Goal: Register for event/course

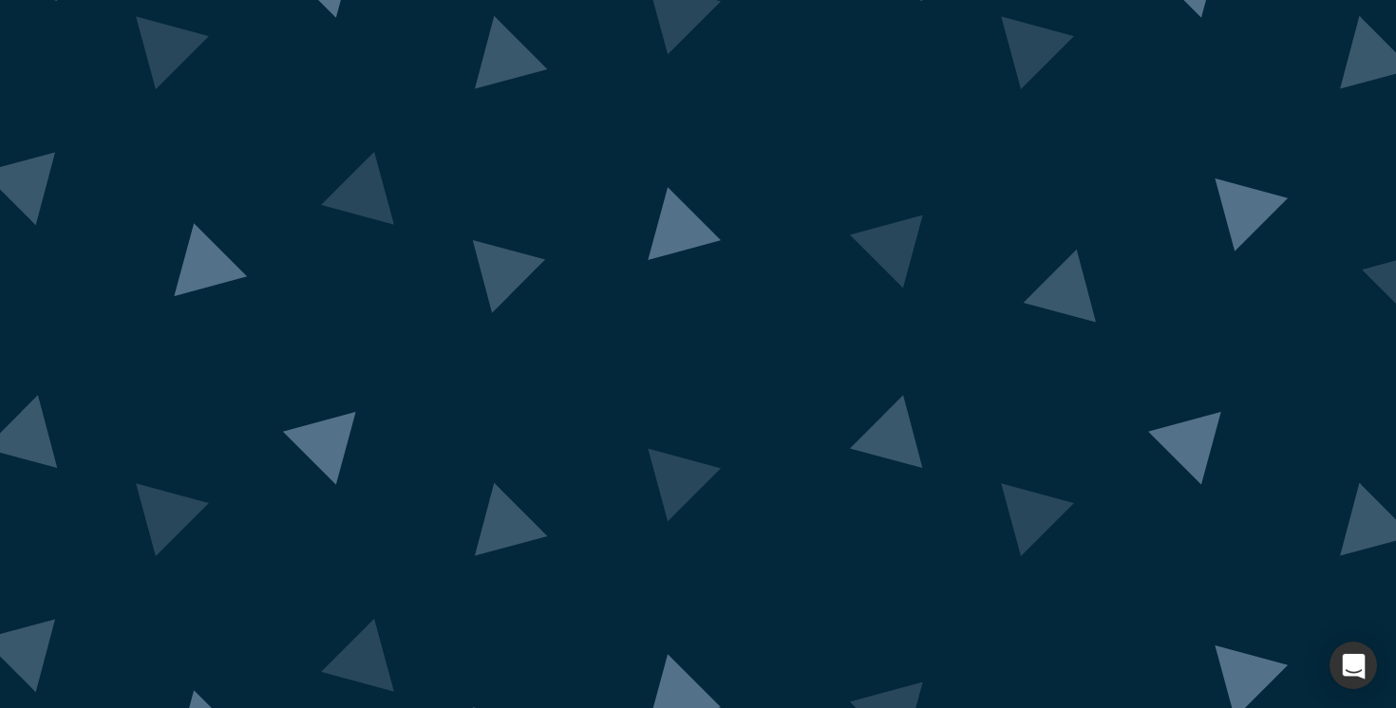
scroll to position [96, 0]
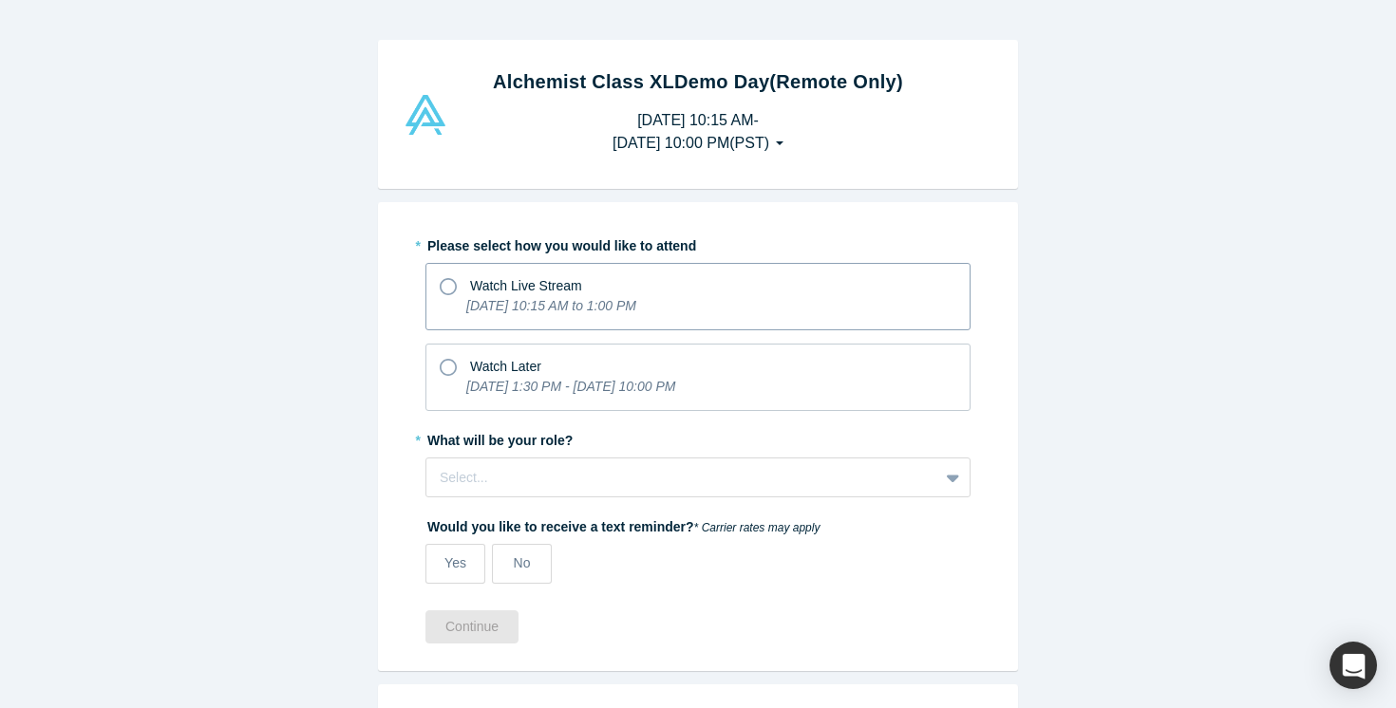
click at [575, 294] on div "Watch Live Stream" at bounding box center [526, 286] width 112 height 20
click at [0, 0] on input "Watch Live Stream [DATE] 10:15 AM to 1:00 PM" at bounding box center [0, 0] width 0 height 0
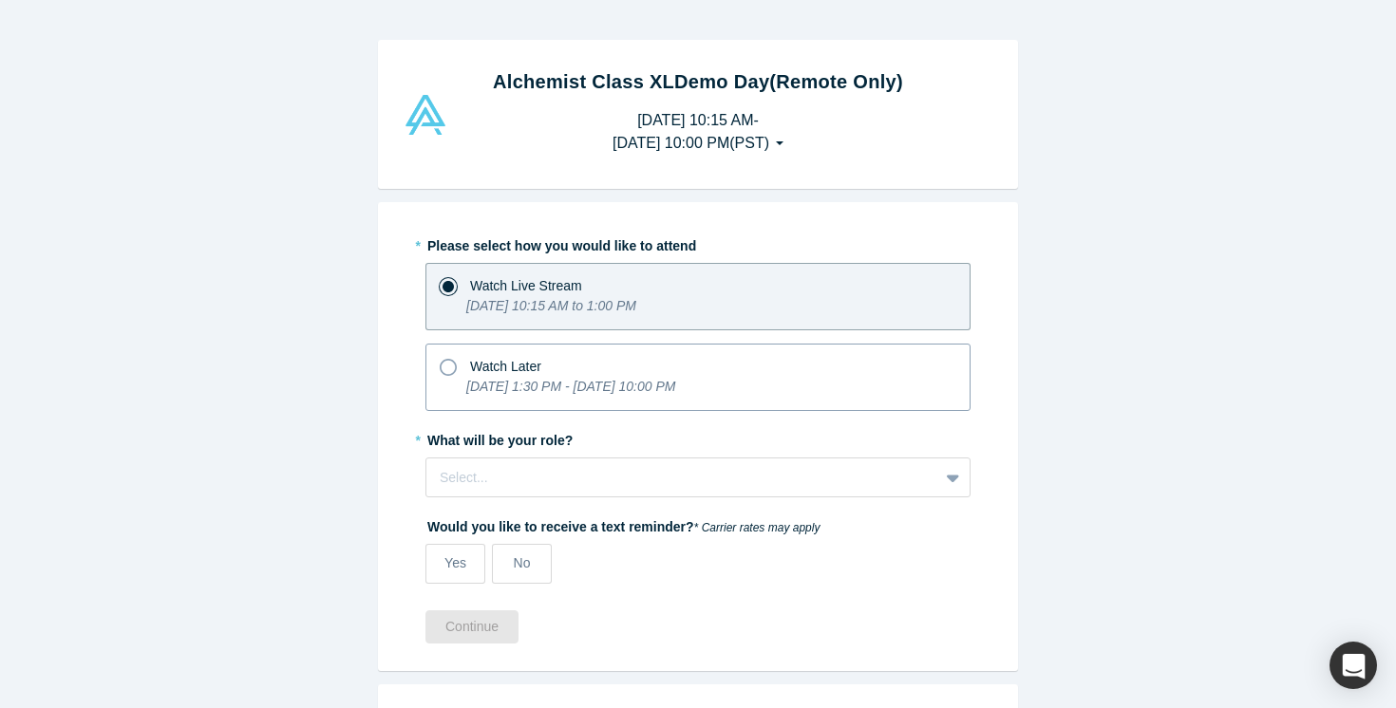
click at [510, 363] on span "Watch Later" at bounding box center [505, 366] width 71 height 15
click at [0, 0] on input "Watch Later [DATE] 1:30 PM - [DATE] 10:00 PM" at bounding box center [0, 0] width 0 height 0
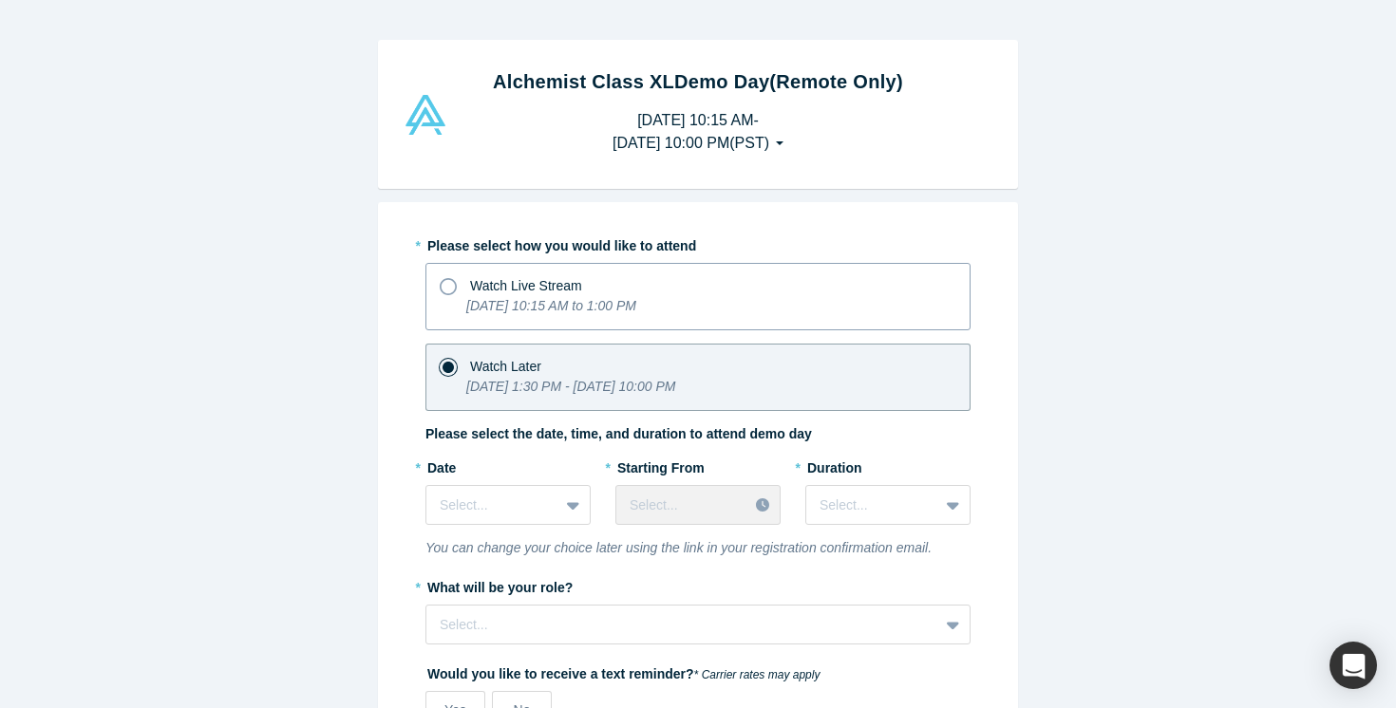
click at [517, 299] on icon "[DATE] 10:15 AM to 1:00 PM" at bounding box center [551, 305] width 170 height 15
click at [0, 0] on input "Watch Live Stream [DATE] 10:15 AM to 1:00 PM" at bounding box center [0, 0] width 0 height 0
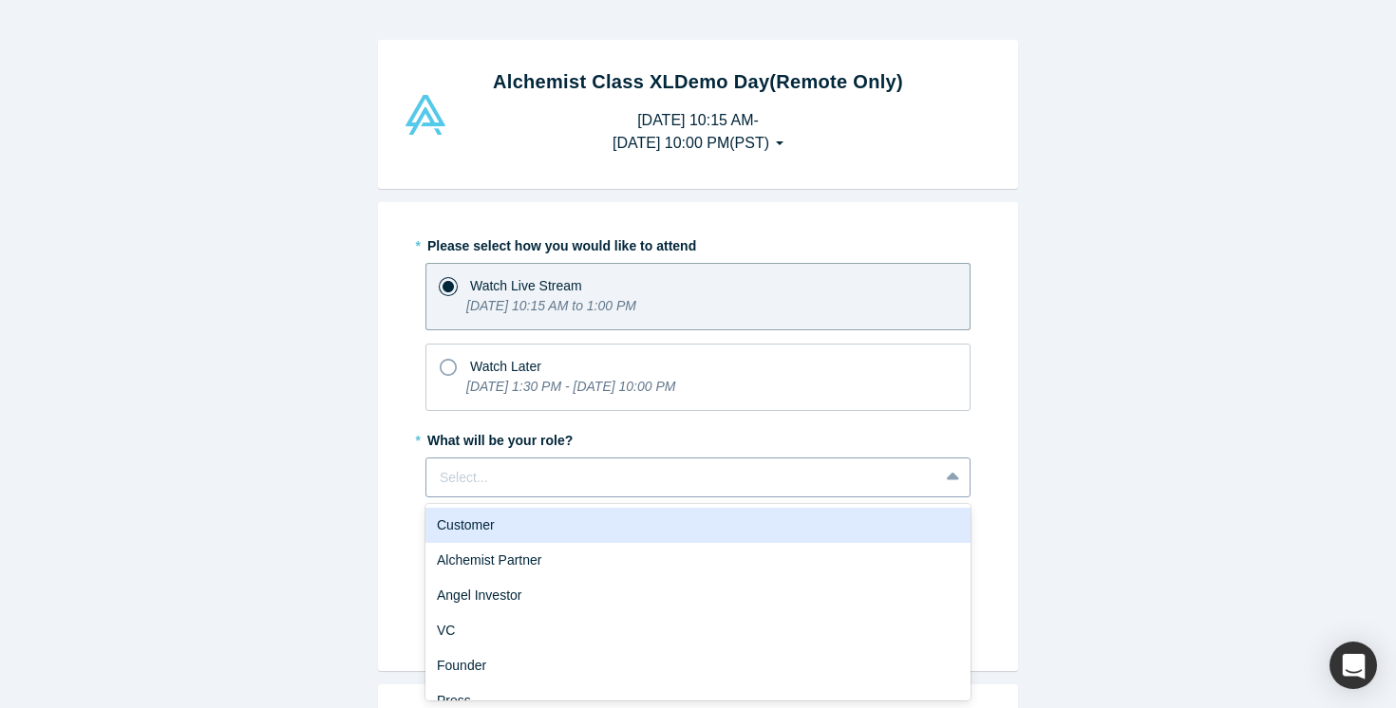
click at [509, 478] on div "Select..." at bounding box center [697, 478] width 545 height 40
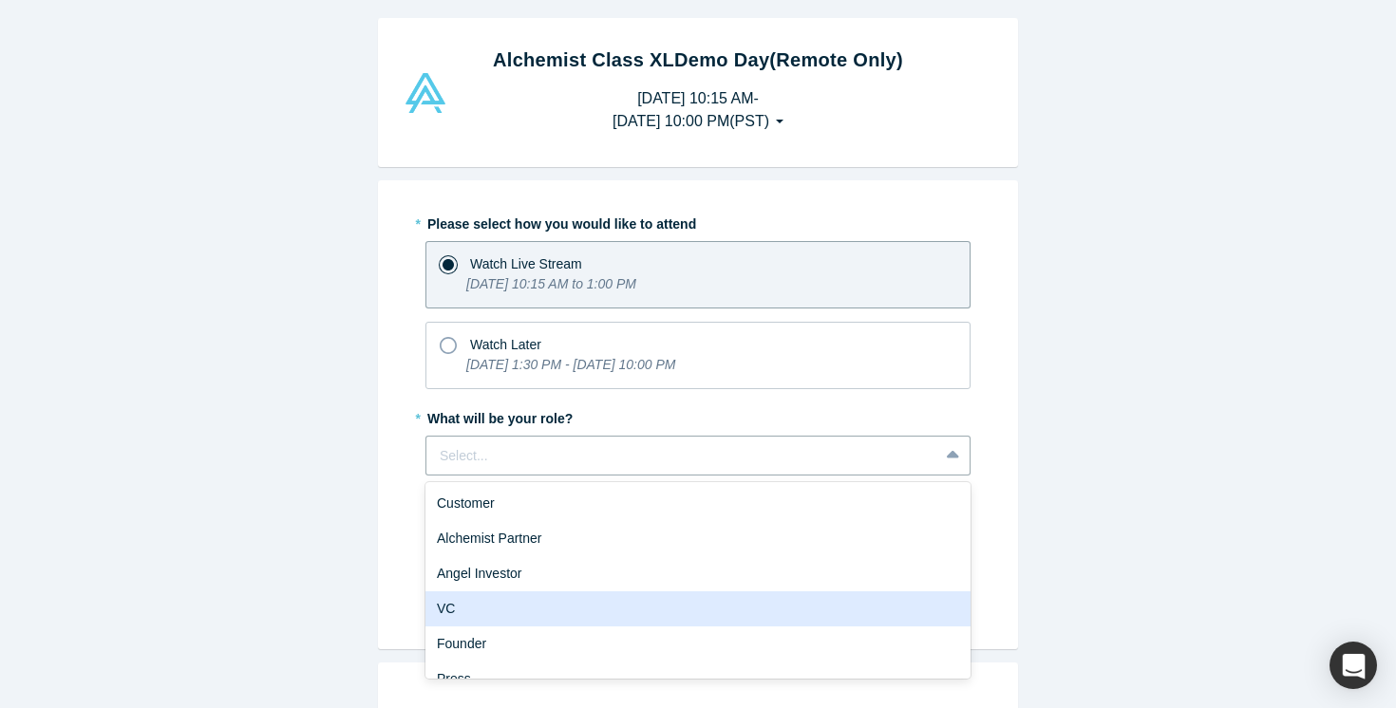
click at [495, 605] on div "VC" at bounding box center [697, 609] width 545 height 35
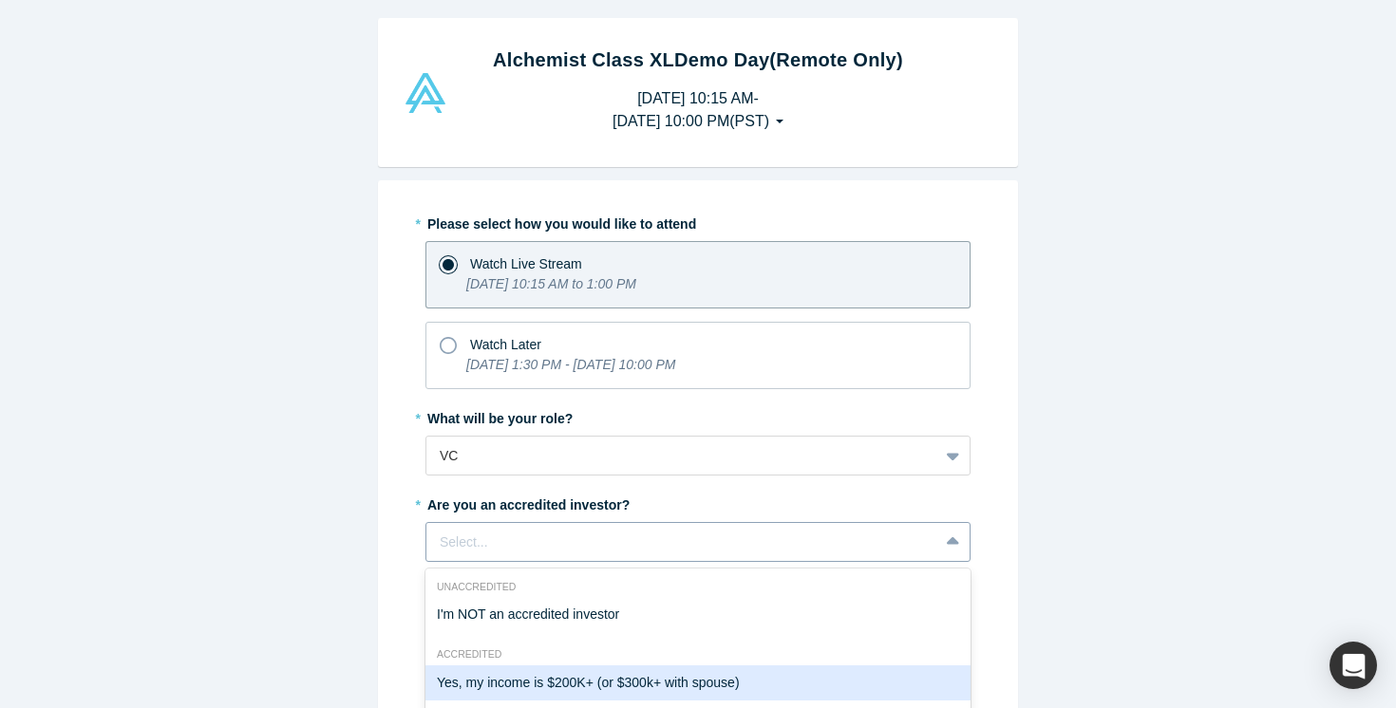
scroll to position [175, 0]
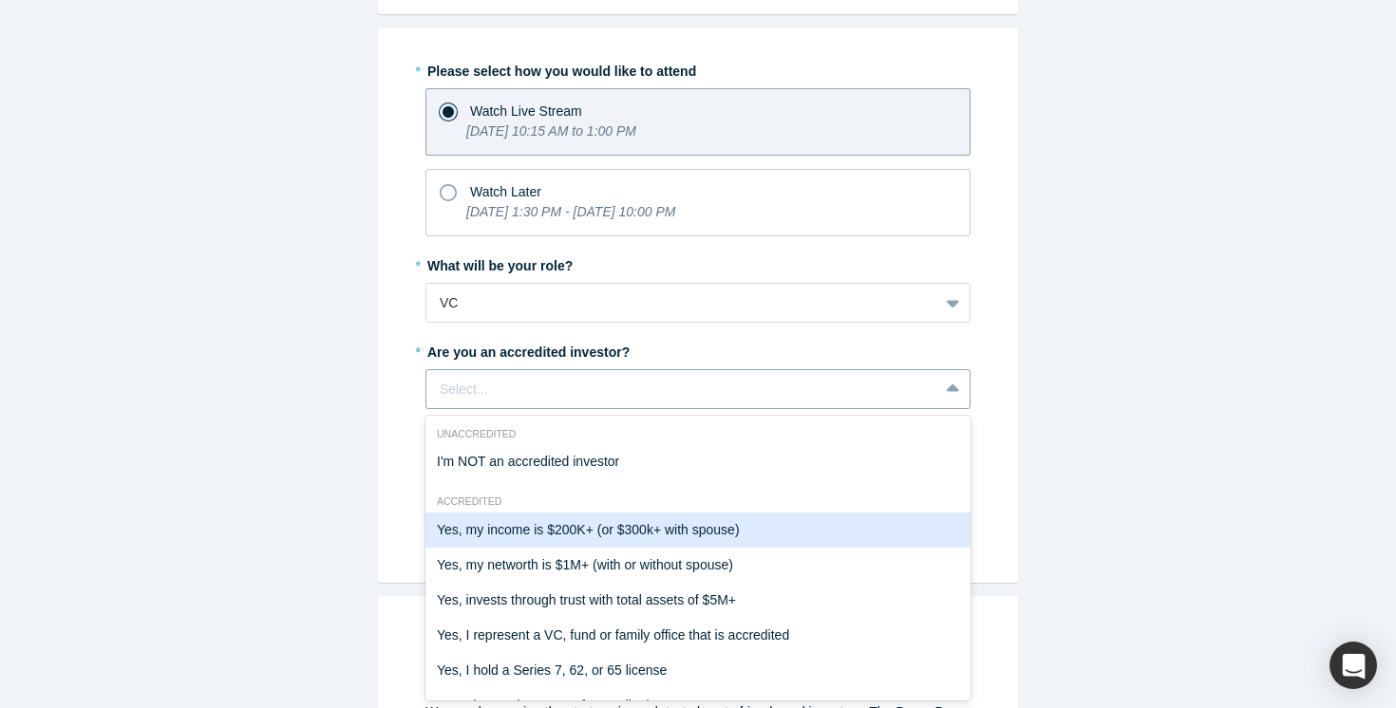
click at [492, 409] on div "Yes, my income is $200K+ (or $300k+ with spouse), 2 of 7. 7 results available. …" at bounding box center [697, 389] width 545 height 40
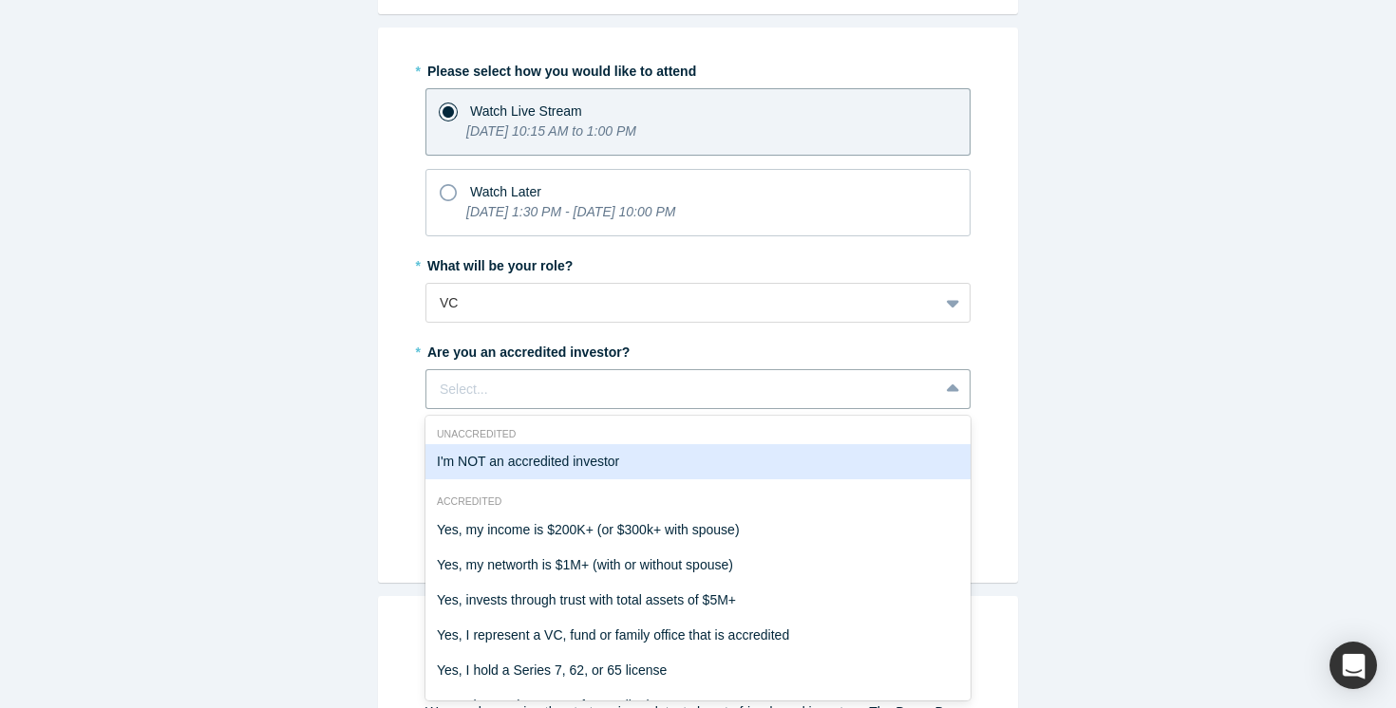
scroll to position [34, 0]
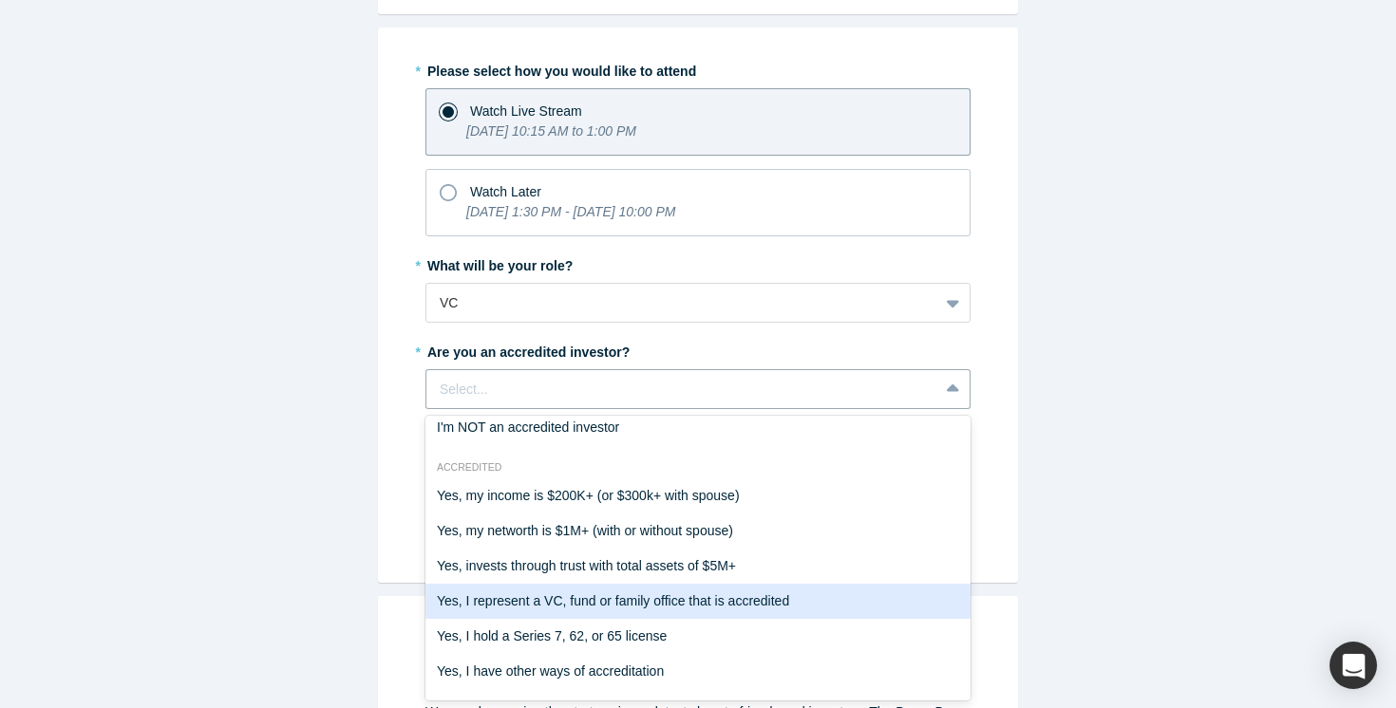
click at [523, 597] on div "Yes, I represent a VC, fund or family office that is accredited" at bounding box center [697, 601] width 545 height 35
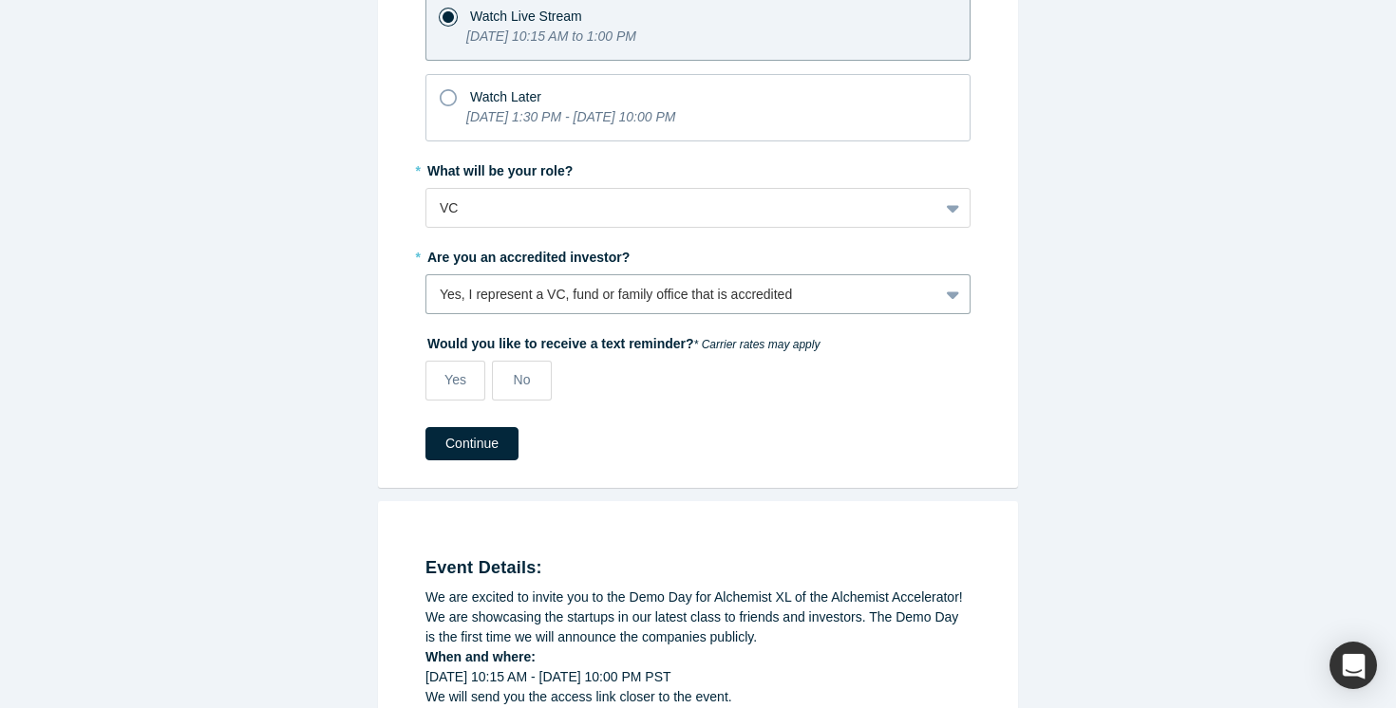
scroll to position [273, 0]
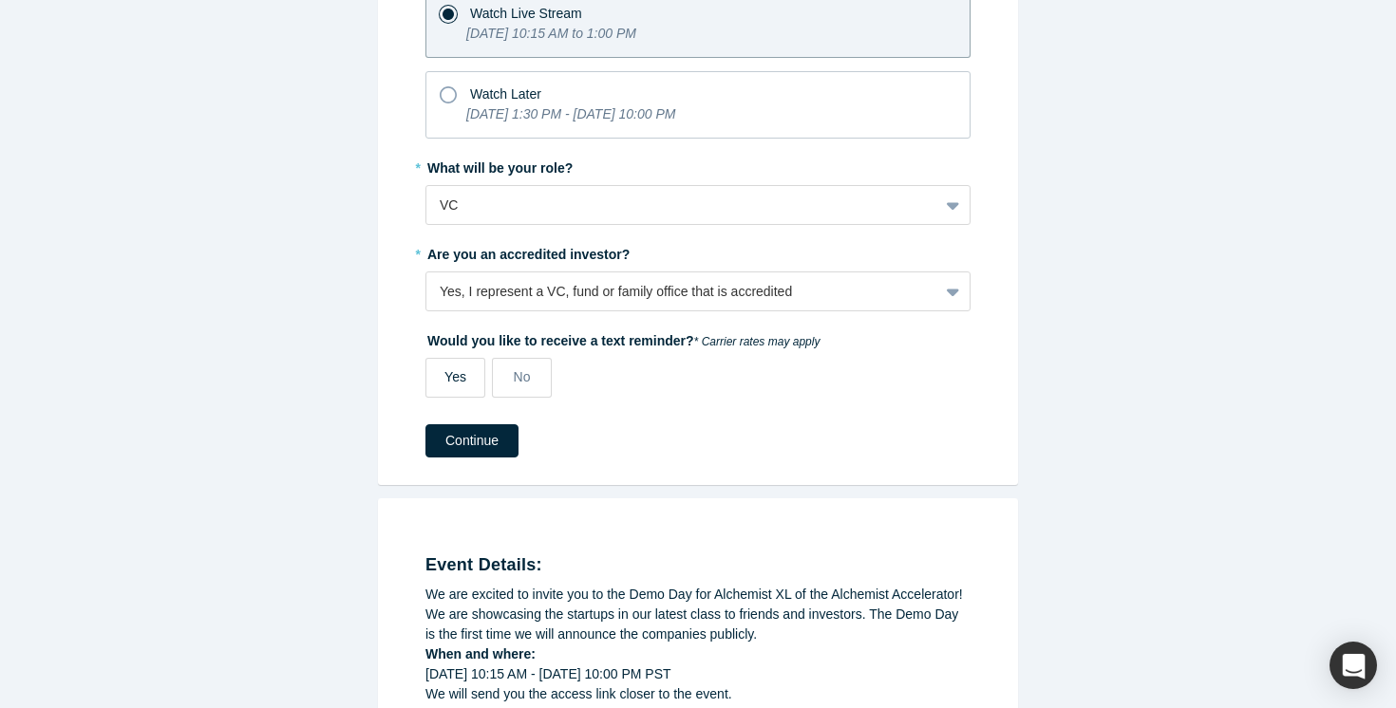
click at [453, 389] on label "Yes" at bounding box center [455, 378] width 60 height 40
click at [0, 0] on input "Yes" at bounding box center [0, 0] width 0 height 0
select select "US"
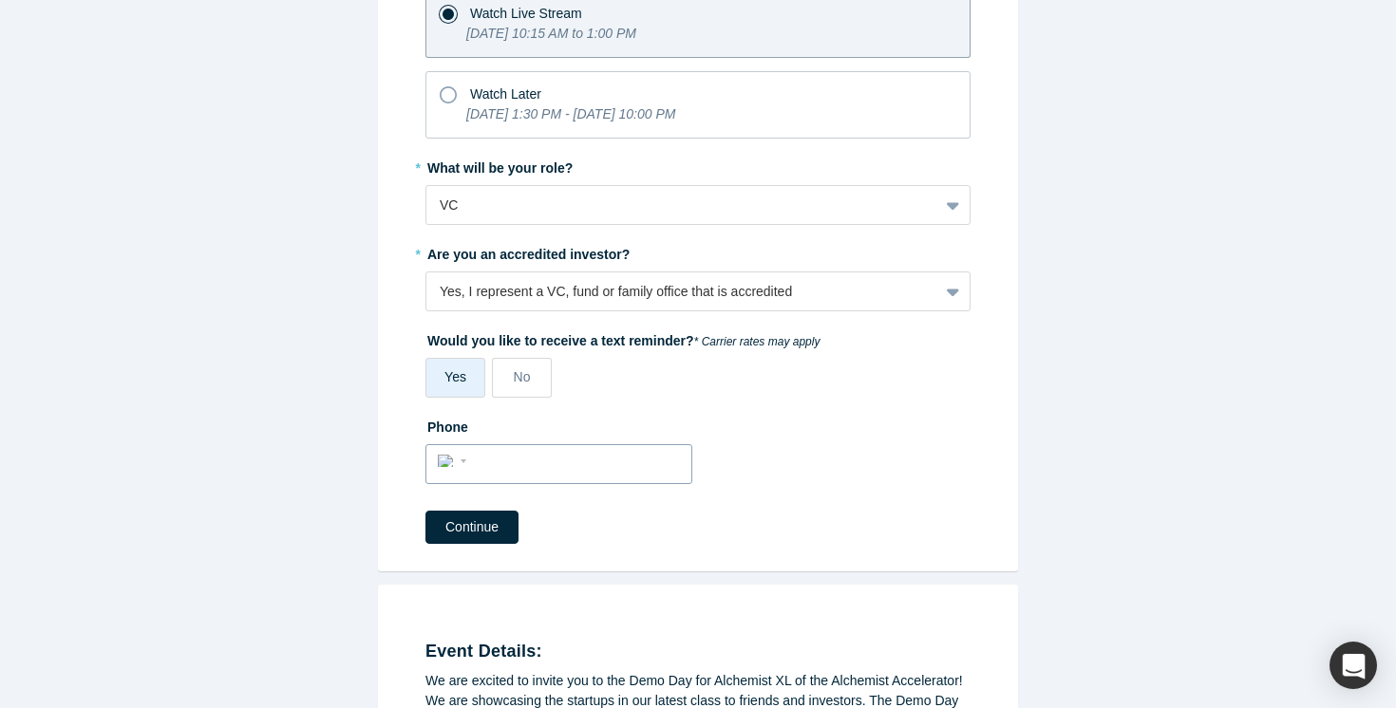
click at [654, 464] on input "tel" at bounding box center [576, 462] width 208 height 28
type input "[PHONE_NUMBER]"
click at [498, 519] on button "Continue" at bounding box center [471, 527] width 93 height 33
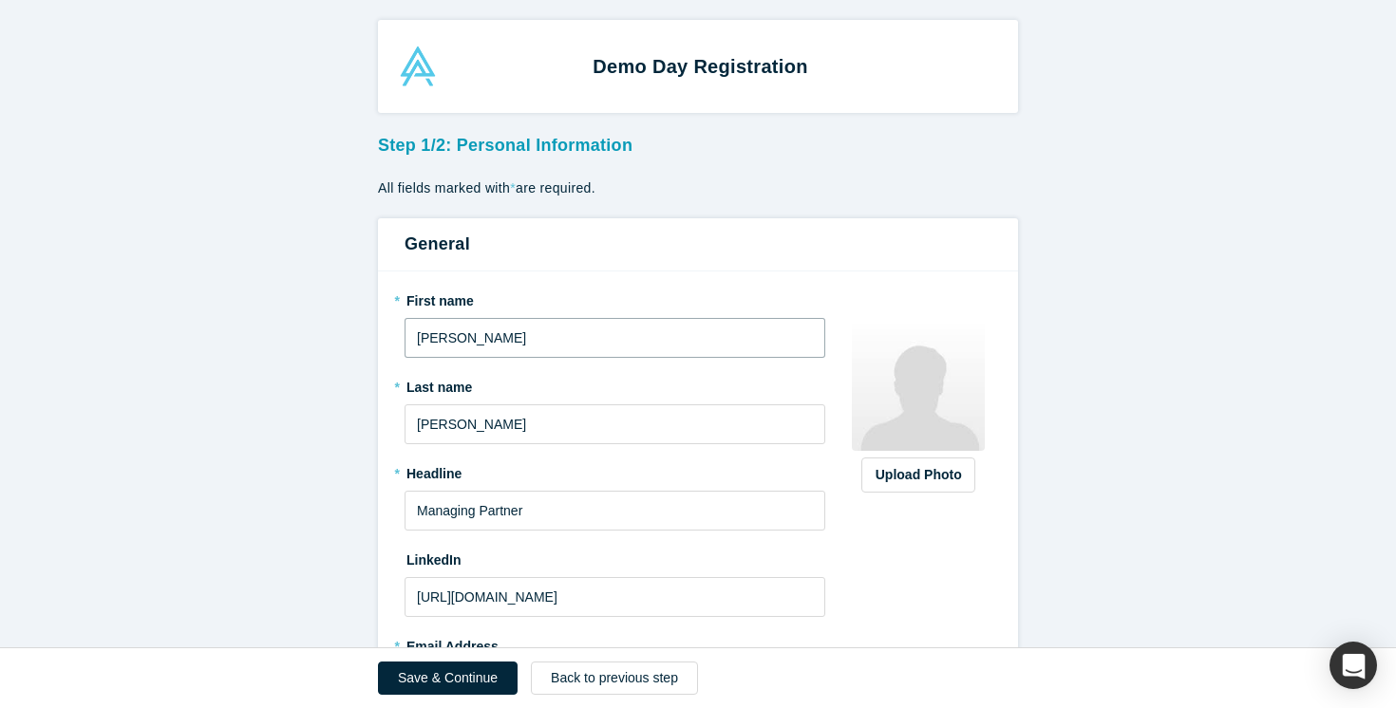
click at [556, 342] on input "[PERSON_NAME]" at bounding box center [615, 338] width 421 height 40
type input "Farouk"
type input "[PERSON_NAME]"
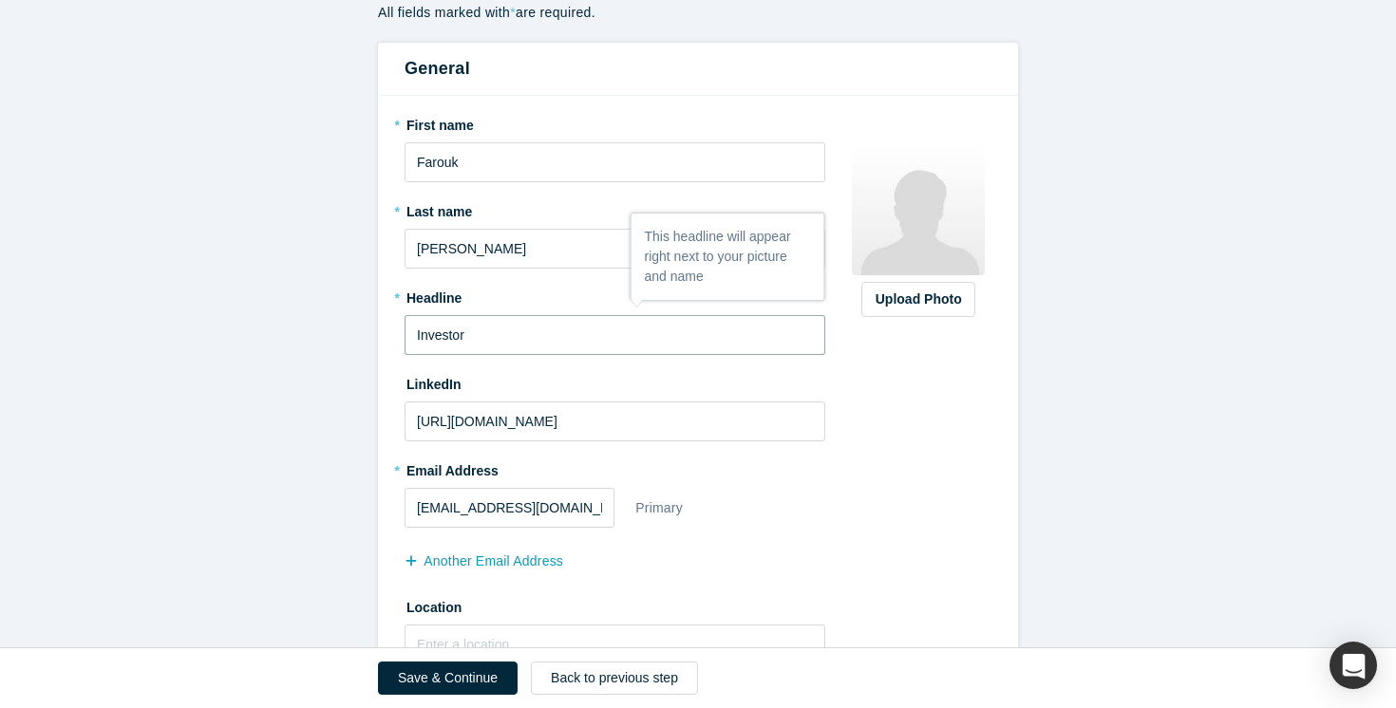
scroll to position [223, 0]
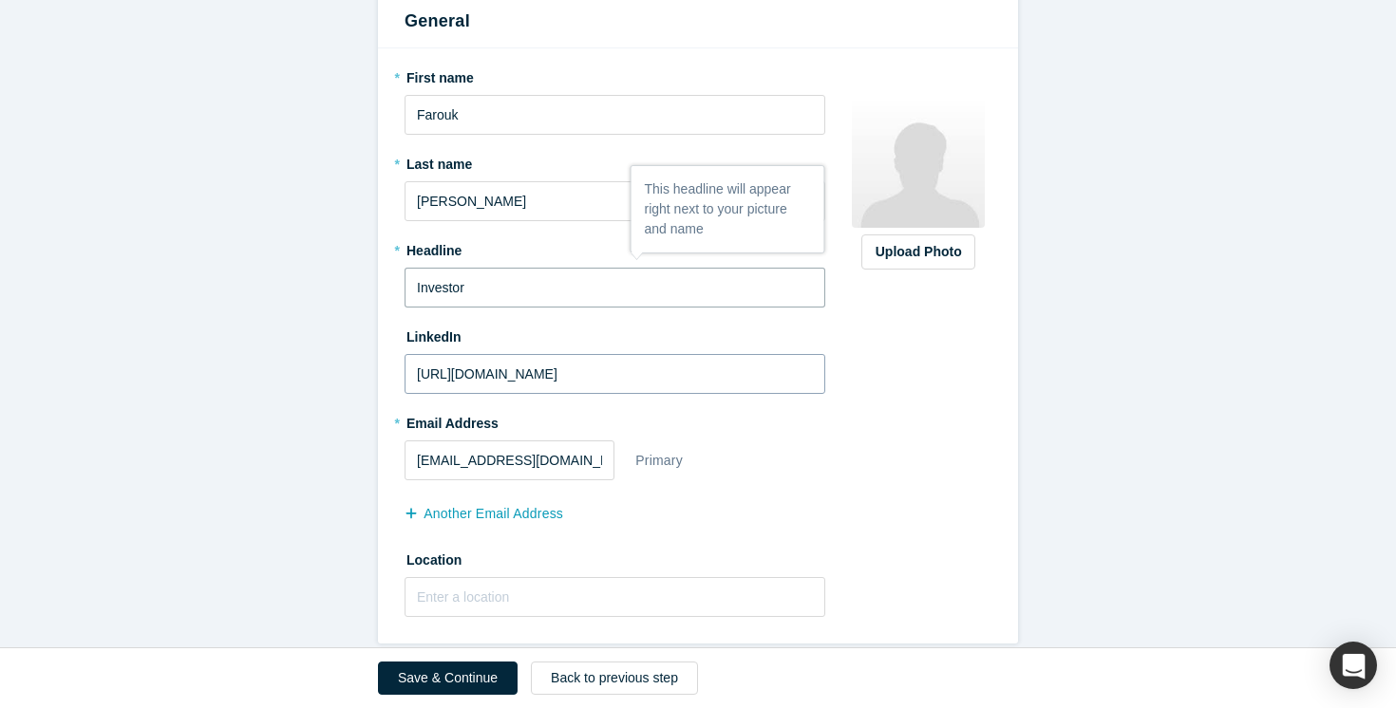
type input "Investor"
click at [523, 375] on input "[URL][DOMAIN_NAME]" at bounding box center [615, 374] width 421 height 40
paste input "[DOMAIN_NAME][URL]"
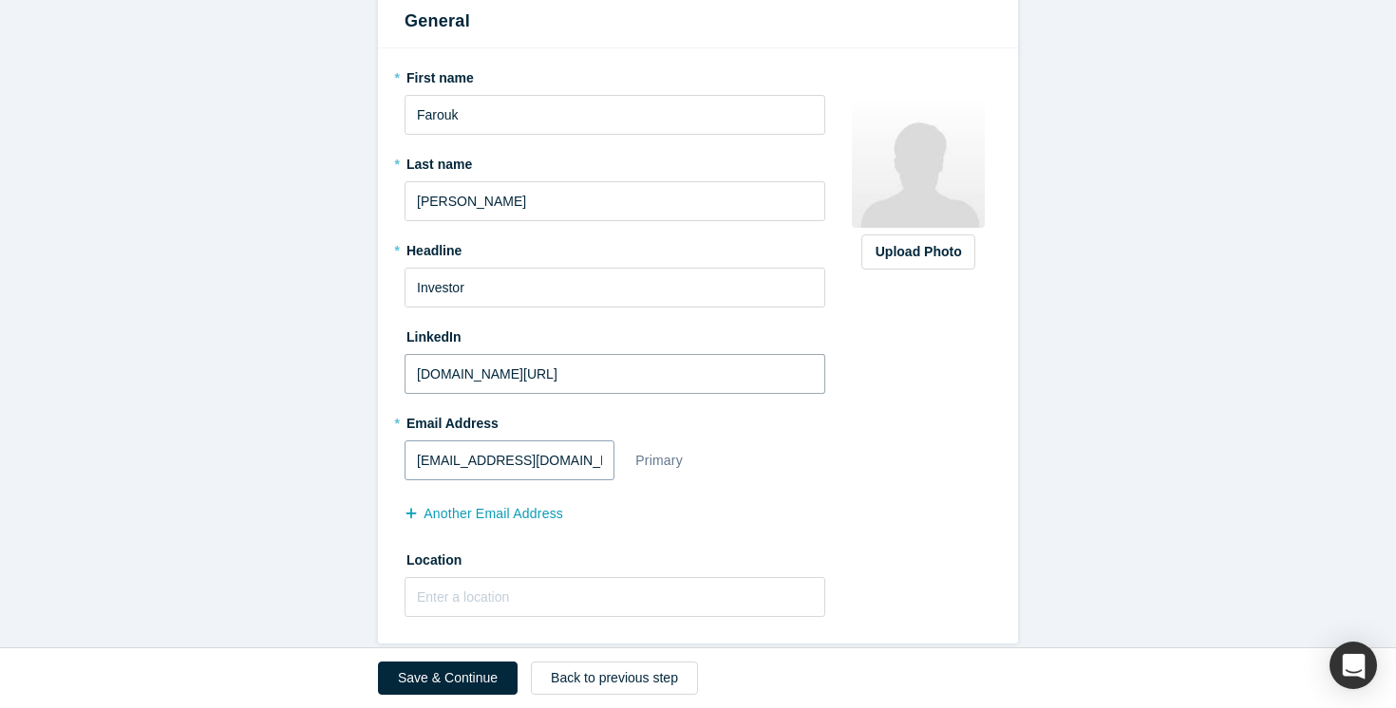
type input "[DOMAIN_NAME][URL]"
click at [575, 457] on input "[EMAIL_ADDRESS][DOMAIN_NAME]" at bounding box center [510, 461] width 210 height 40
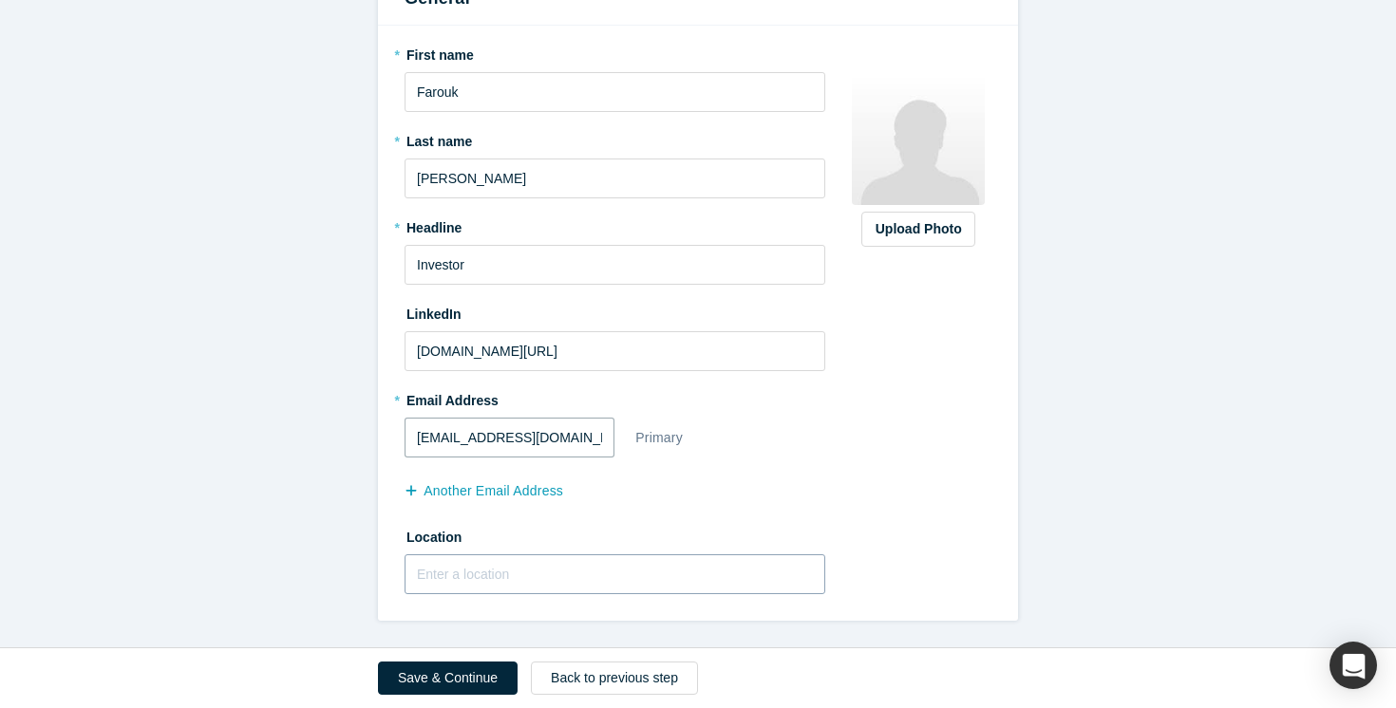
type input "[EMAIL_ADDRESS][DOMAIN_NAME]"
click at [522, 587] on input "text" at bounding box center [615, 575] width 421 height 40
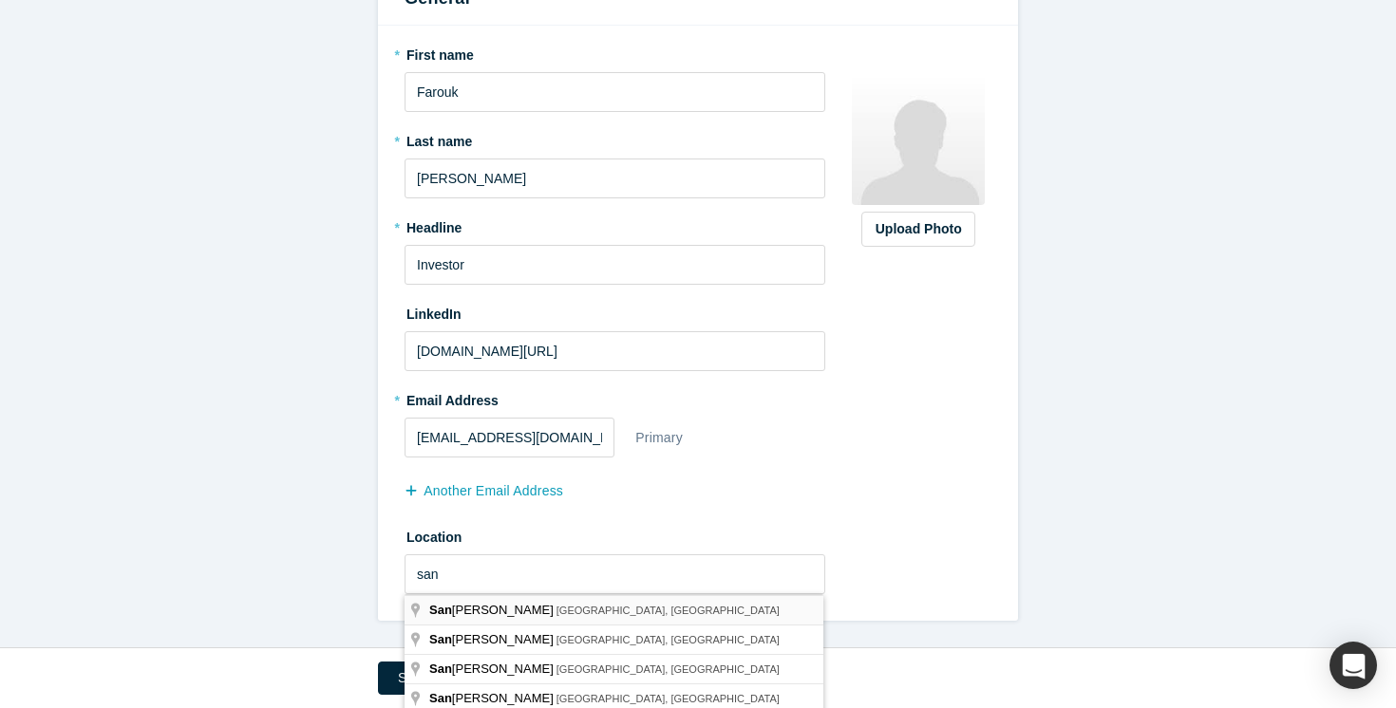
type input "[GEOGRAPHIC_DATA], [GEOGRAPHIC_DATA], [GEOGRAPHIC_DATA]"
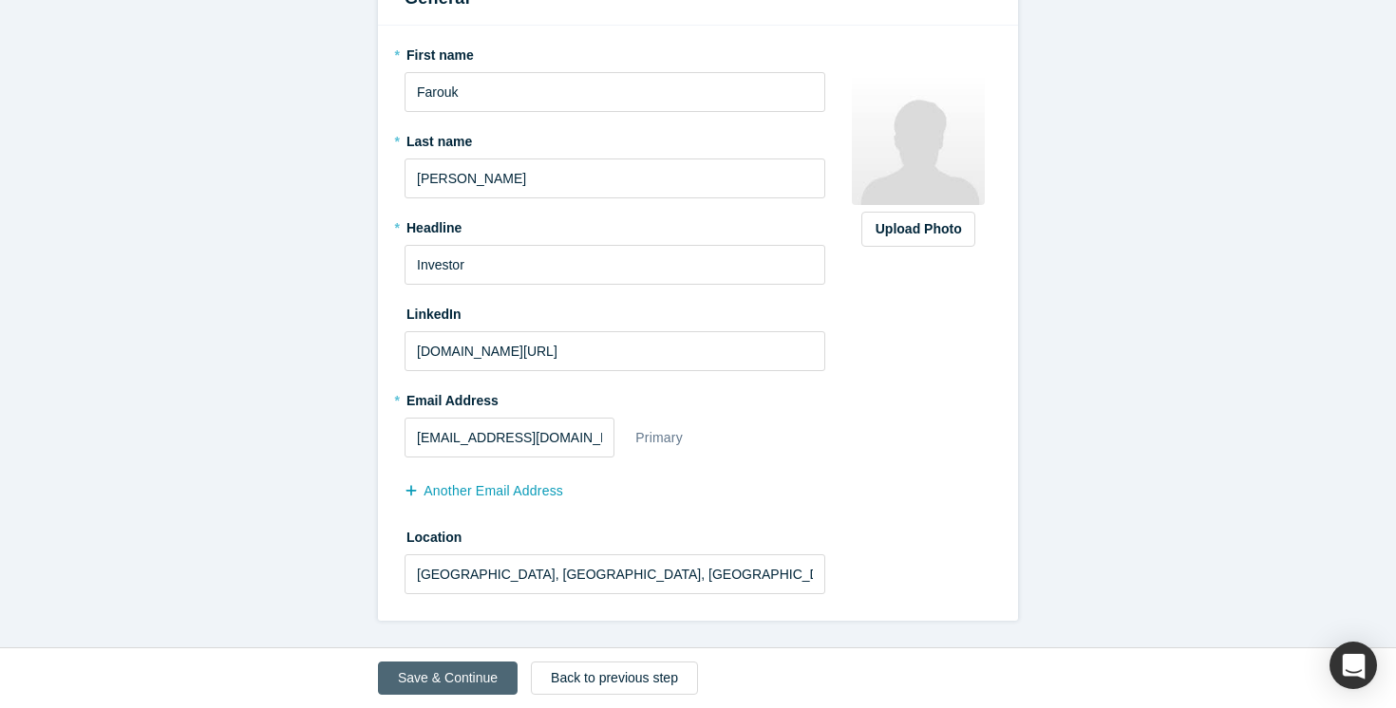
click at [455, 671] on button "Save & Continue" at bounding box center [448, 678] width 140 height 33
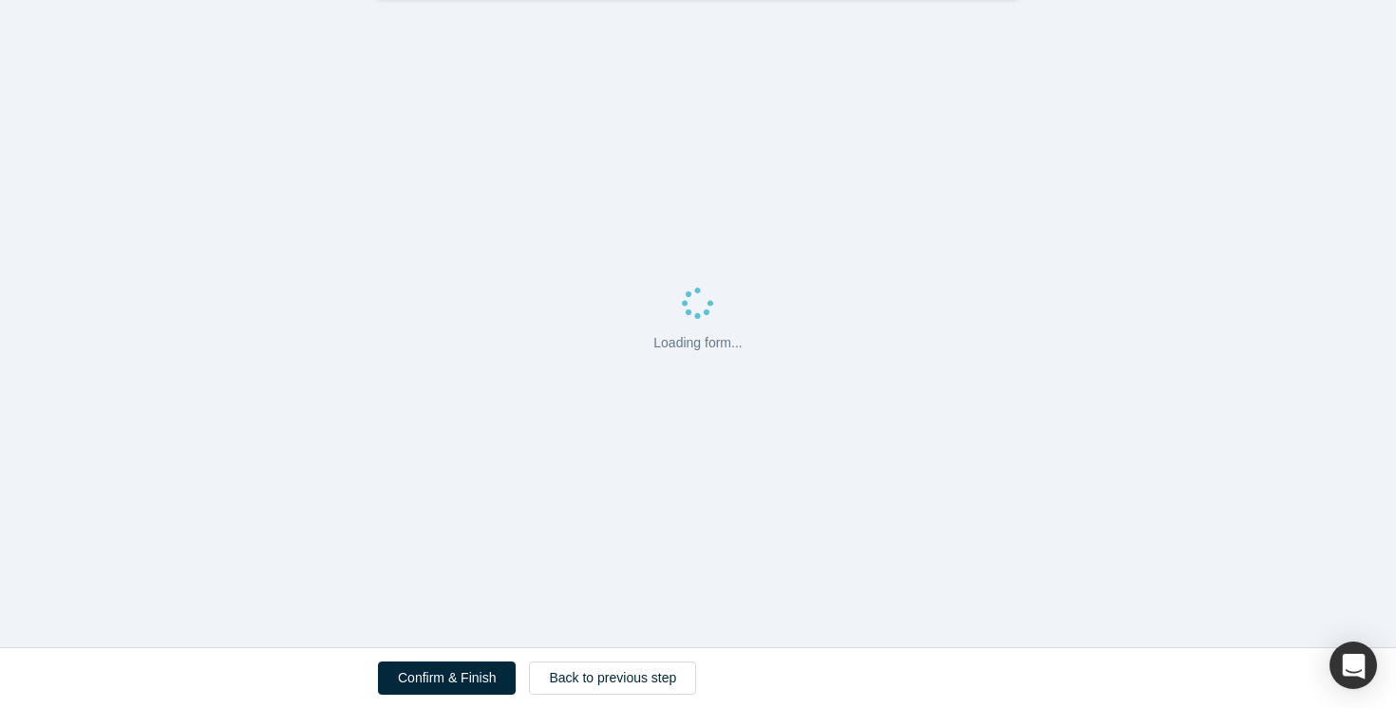
scroll to position [0, 0]
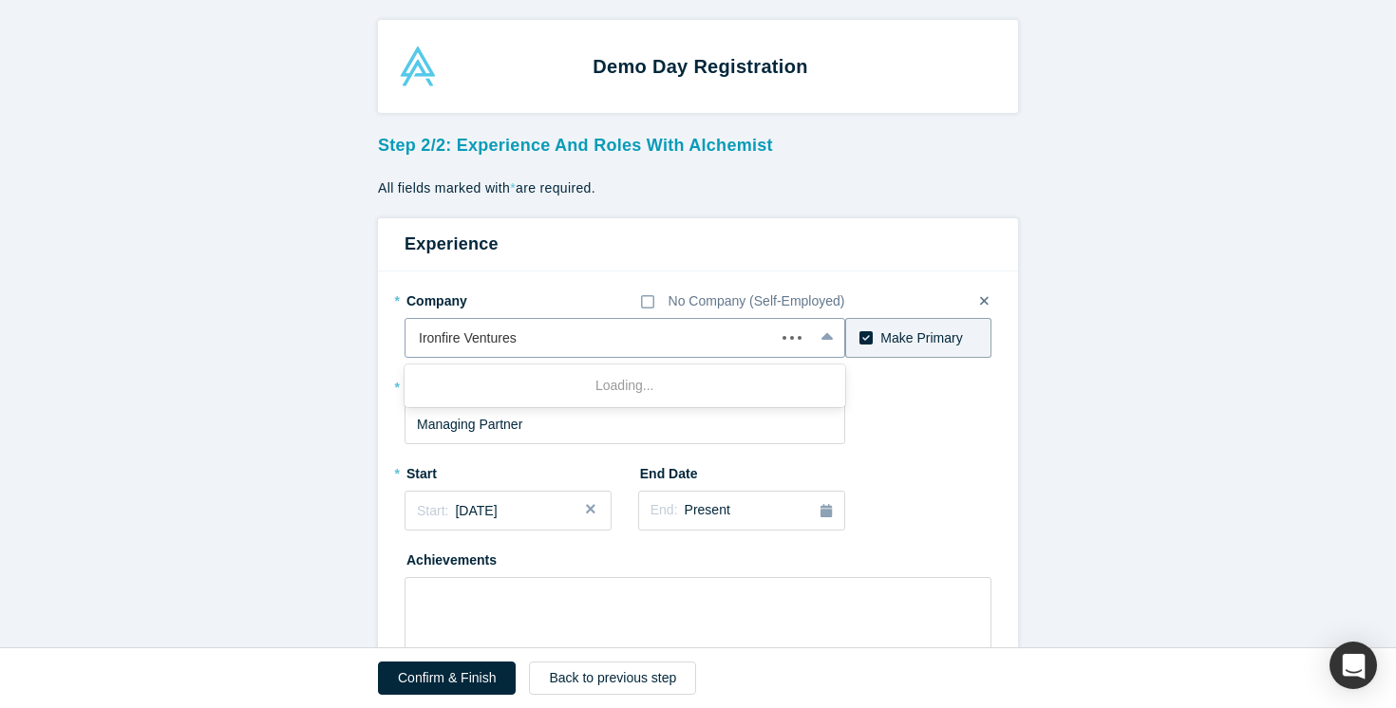
click at [546, 343] on div at bounding box center [590, 339] width 343 height 24
type input "berkeley frontier"
type input "i"
type input "k"
type input "Berkeley Frontier fund"
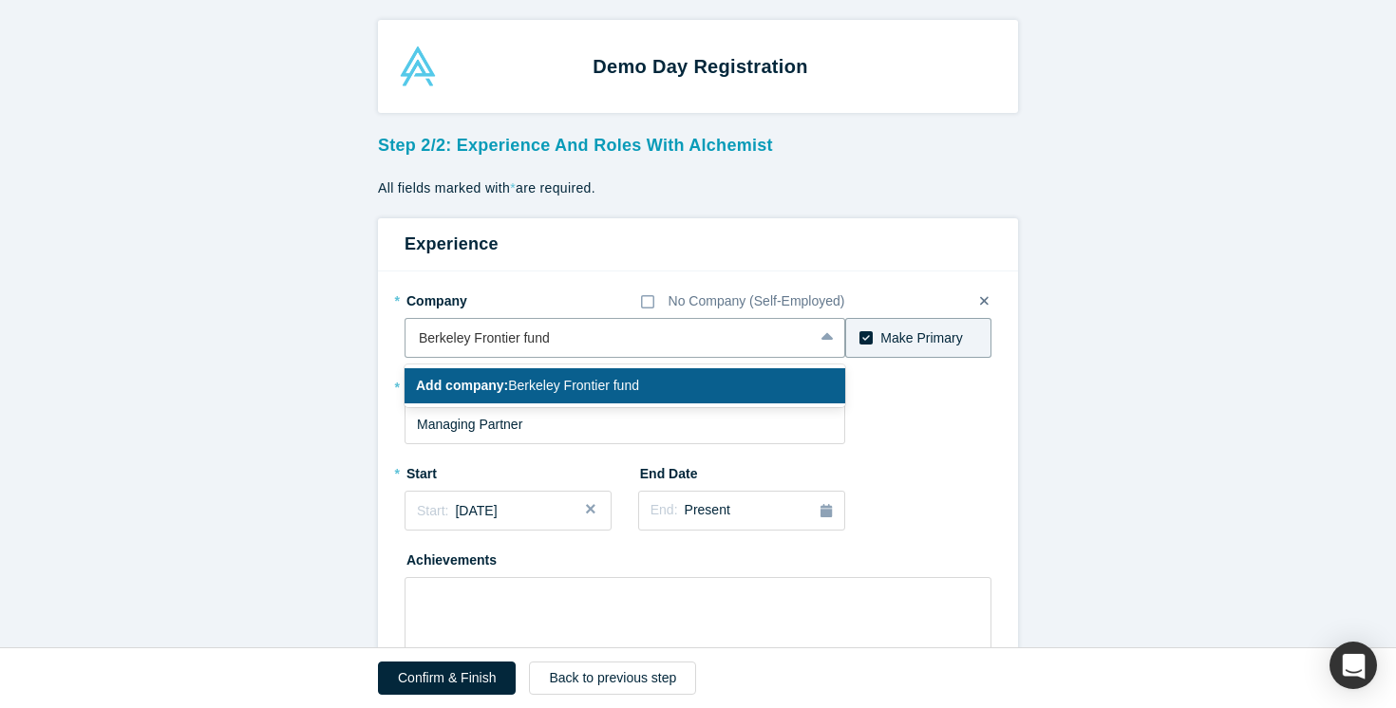
click at [514, 381] on span "Add company: Berkeley Frontier fund" at bounding box center [527, 385] width 223 height 15
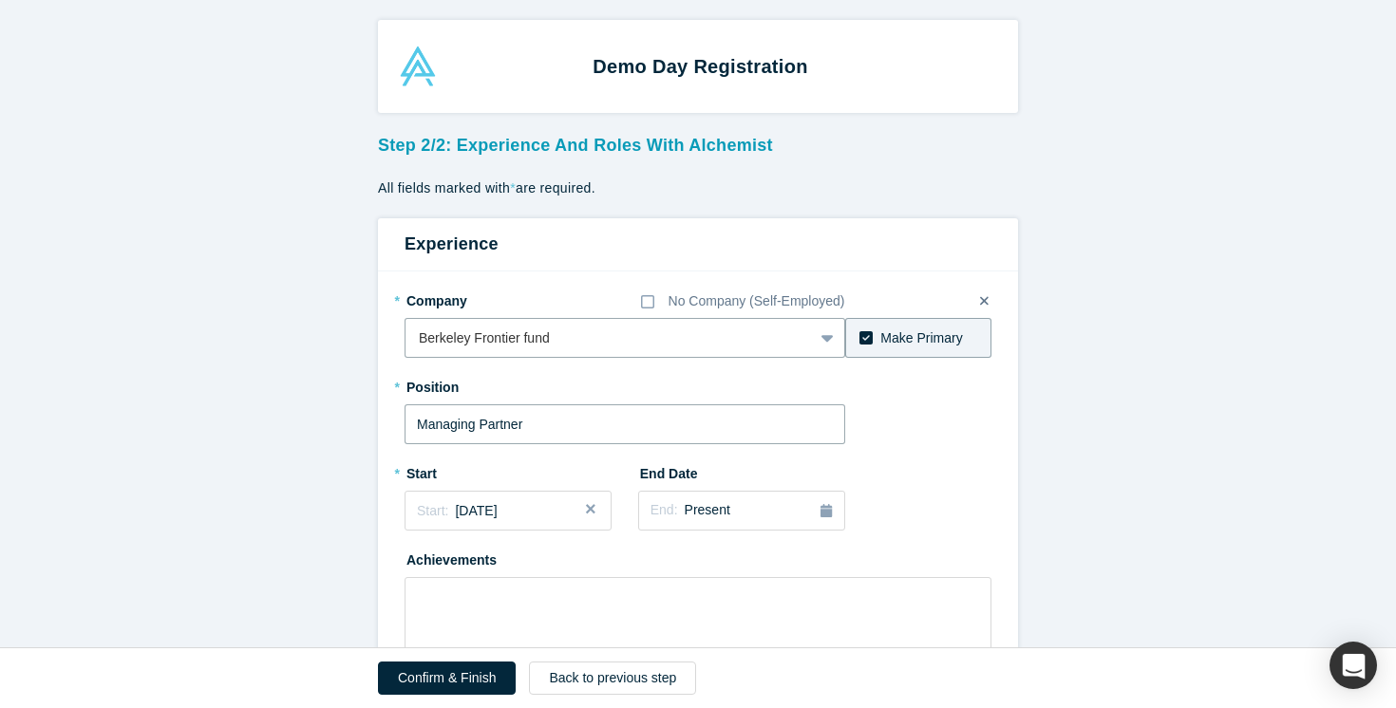
click at [541, 419] on input "Managing Partner" at bounding box center [625, 425] width 441 height 40
type input "I"
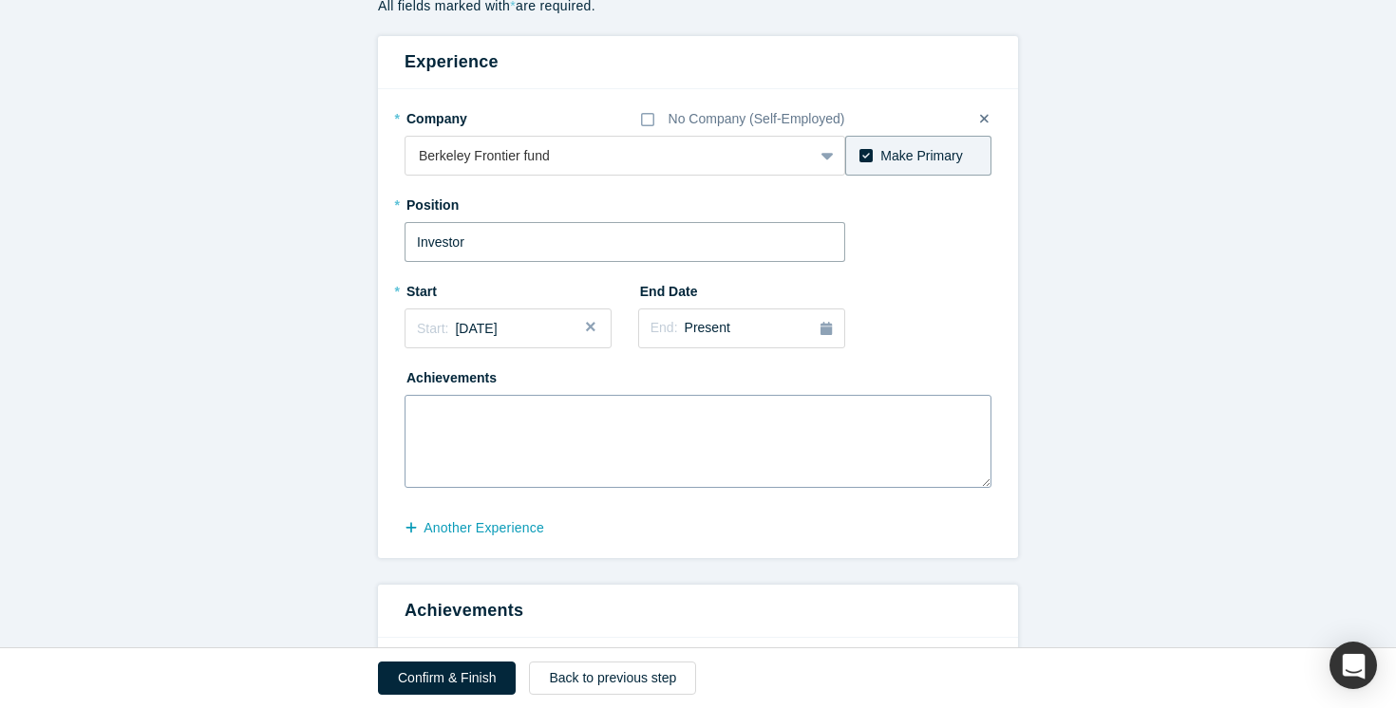
type input "Investor"
click at [611, 443] on textarea at bounding box center [698, 441] width 587 height 93
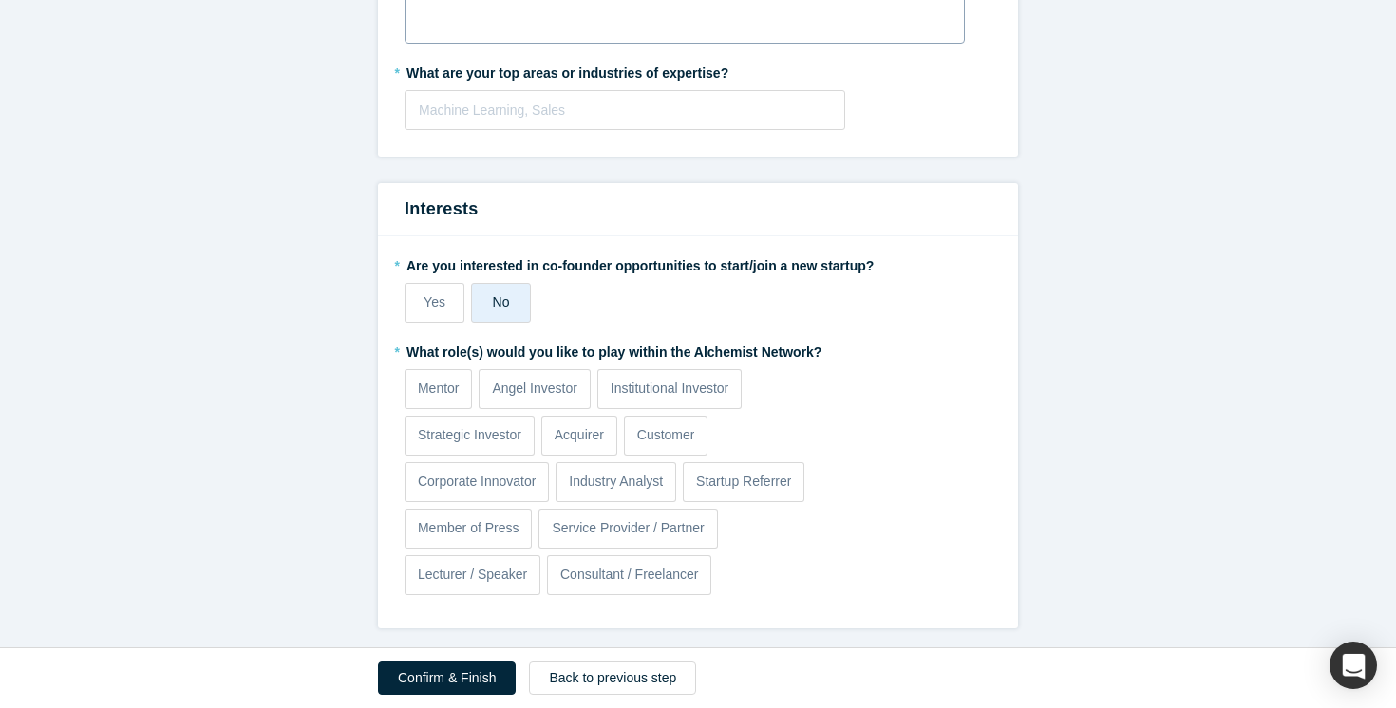
scroll to position [964, 0]
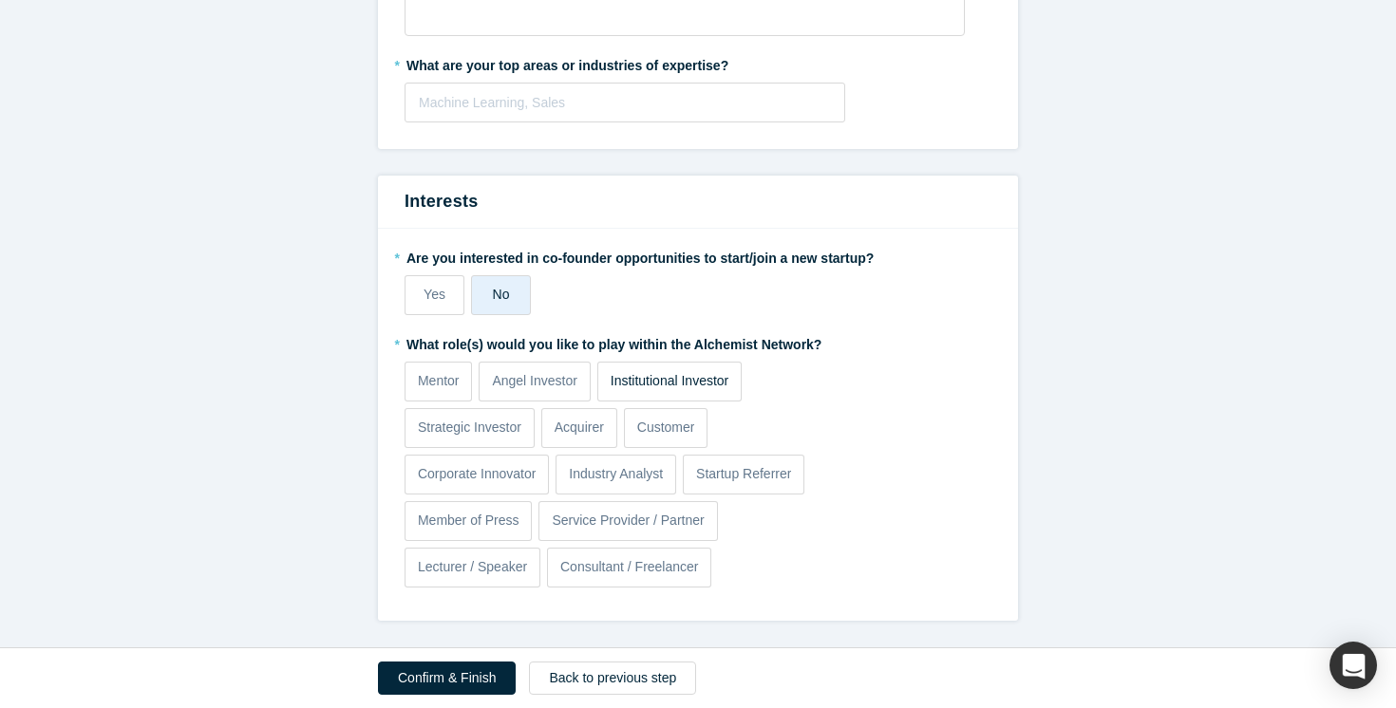
click at [666, 391] on label "Institutional Investor" at bounding box center [669, 382] width 144 height 40
click at [0, 0] on input "Institutional Investor" at bounding box center [0, 0] width 0 height 0
click at [592, 442] on label "Acquirer" at bounding box center [579, 428] width 76 height 40
click at [0, 0] on input "Acquirer" at bounding box center [0, 0] width 0 height 0
click at [579, 431] on p "Acquirer" at bounding box center [579, 428] width 49 height 20
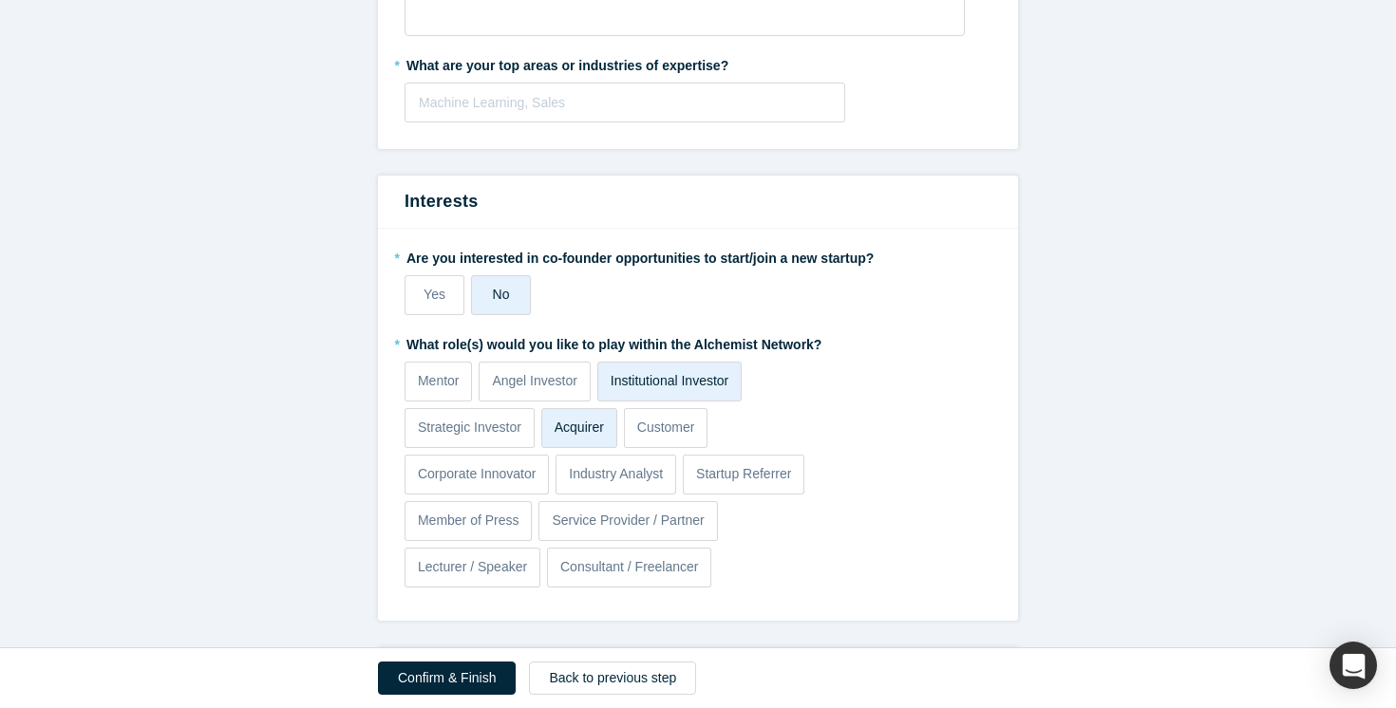
click at [0, 0] on input "Acquirer" at bounding box center [0, 0] width 0 height 0
click at [693, 424] on p "Customer" at bounding box center [666, 428] width 58 height 20
click at [0, 0] on input "Customer" at bounding box center [0, 0] width 0 height 0
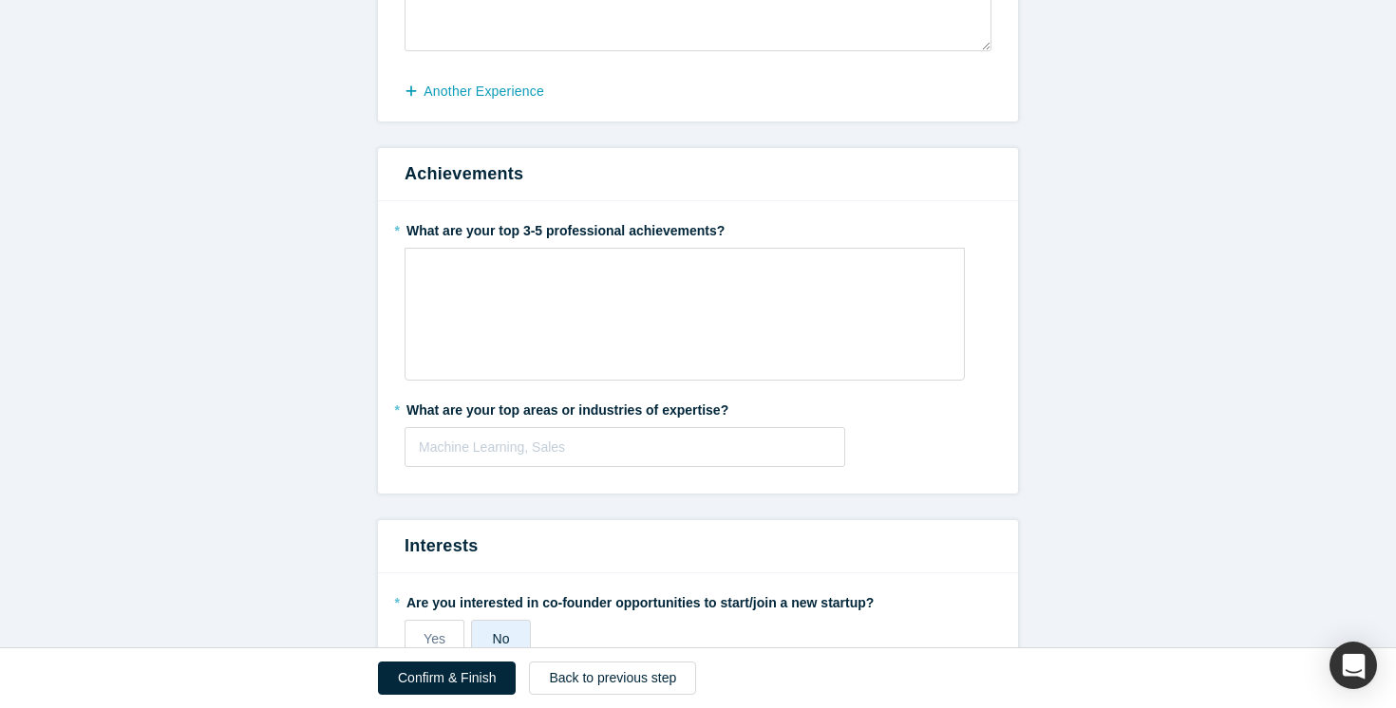
scroll to position [617, 0]
click at [655, 353] on div "rdw-wrapper" at bounding box center [685, 316] width 560 height 133
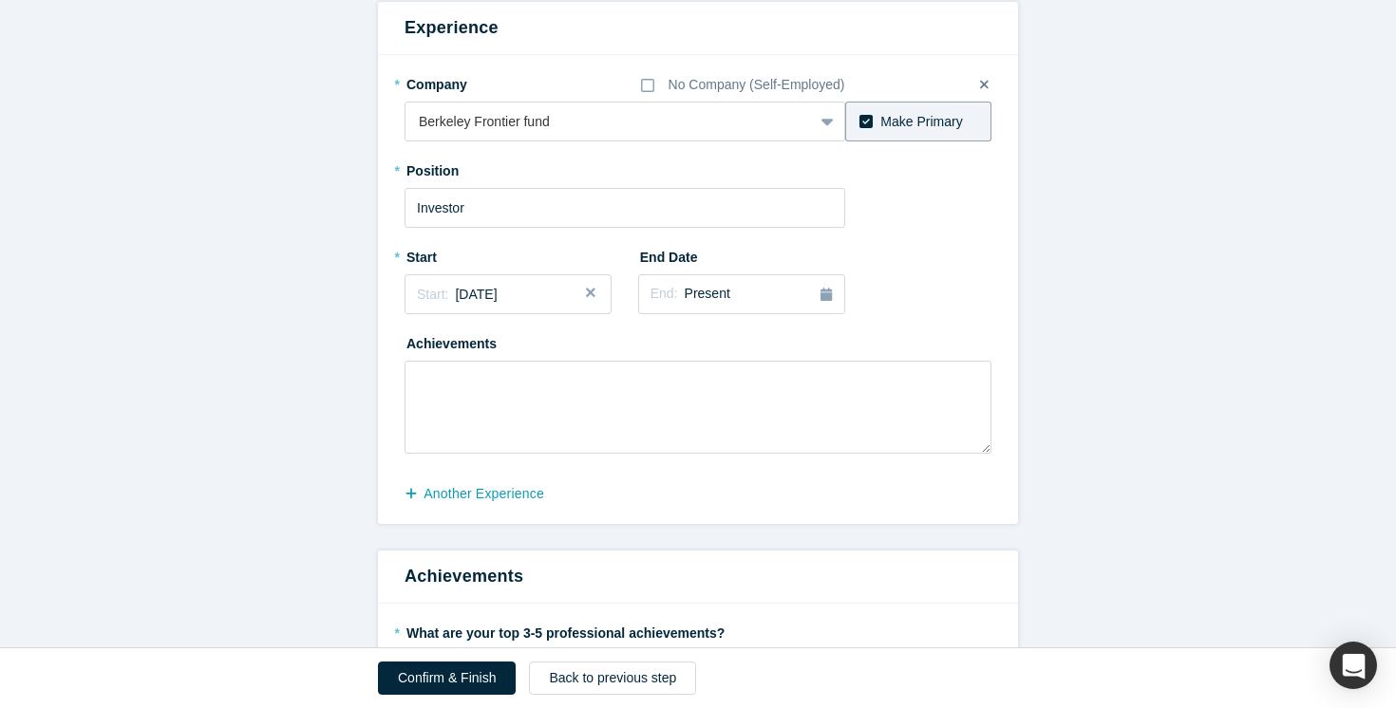
scroll to position [219, 0]
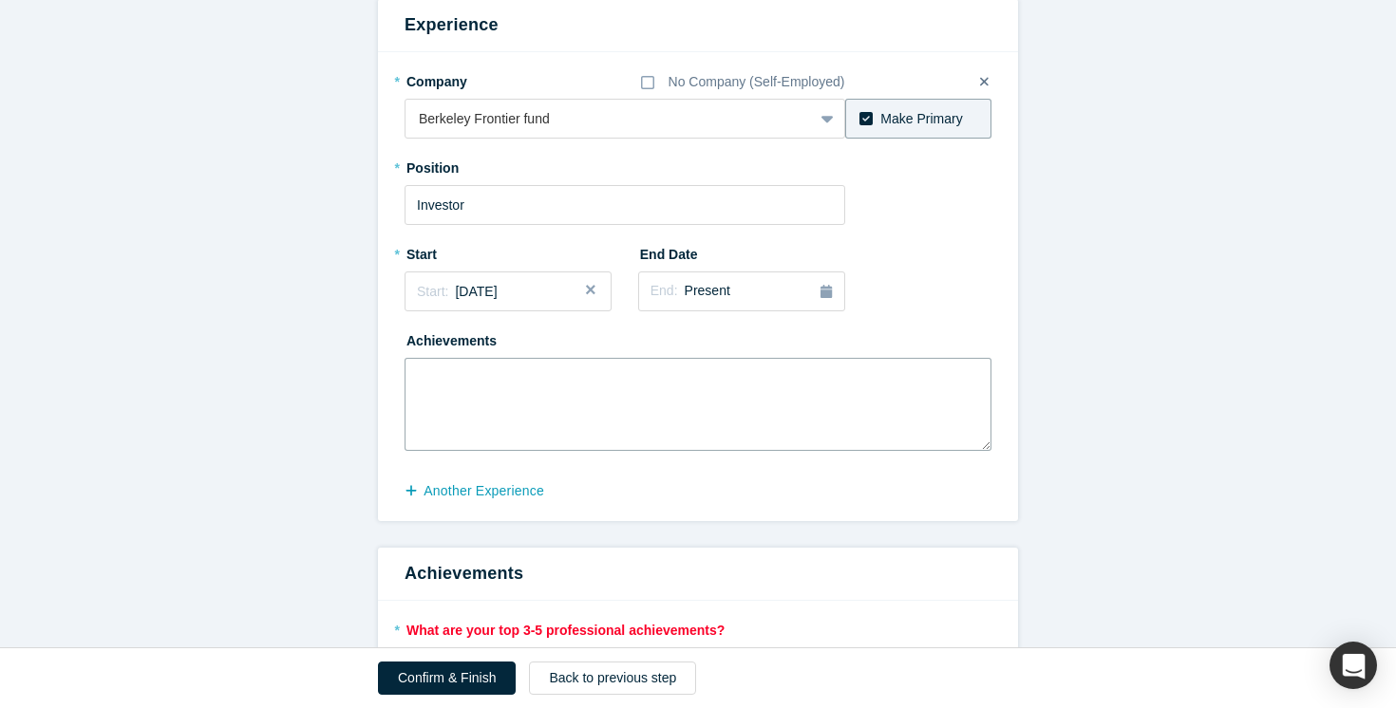
click at [727, 391] on textarea at bounding box center [698, 404] width 587 height 93
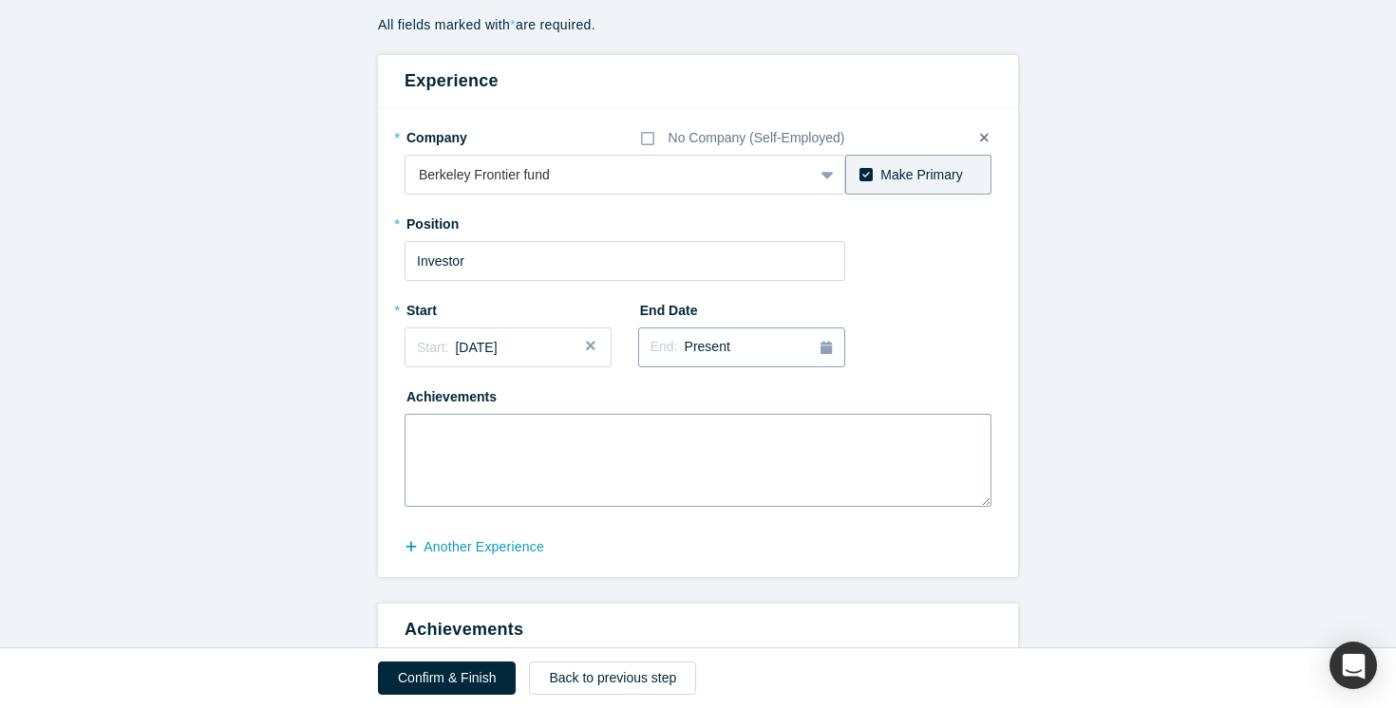
scroll to position [0, 0]
